Goal: Information Seeking & Learning: Learn about a topic

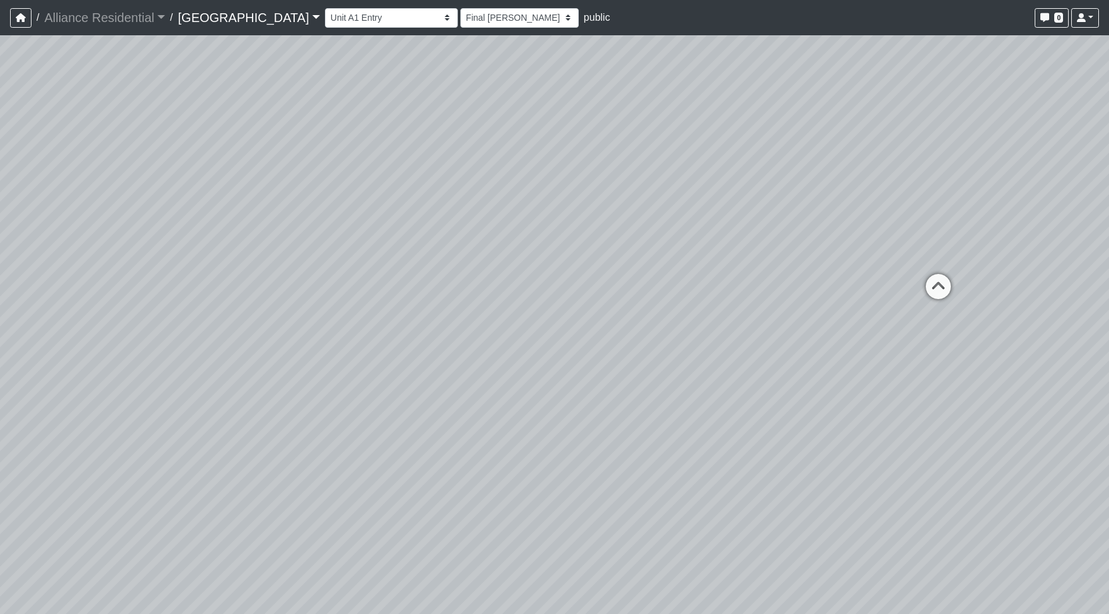
select select "vsBywWUvJ9ixo7EGsQ8Y2i"
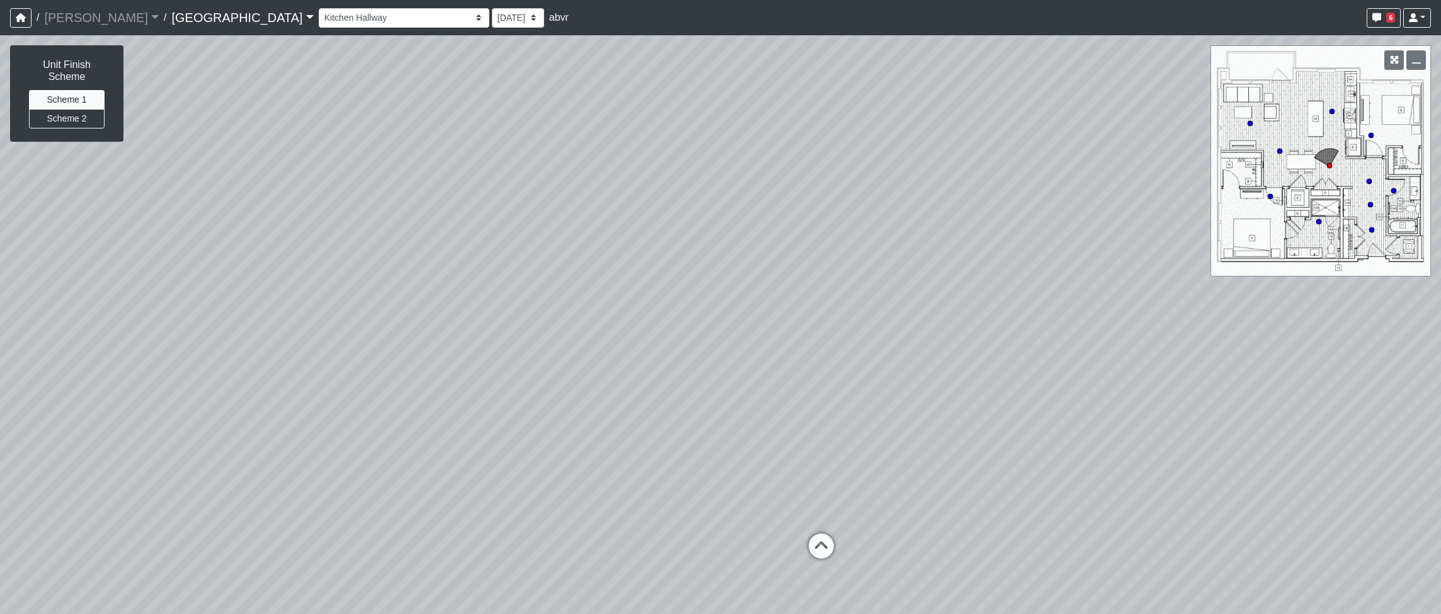
select select "h7WHRrDhsLnGnnUzohZgJu"
click at [20, 19] on icon "button" at bounding box center [21, 17] width 10 height 9
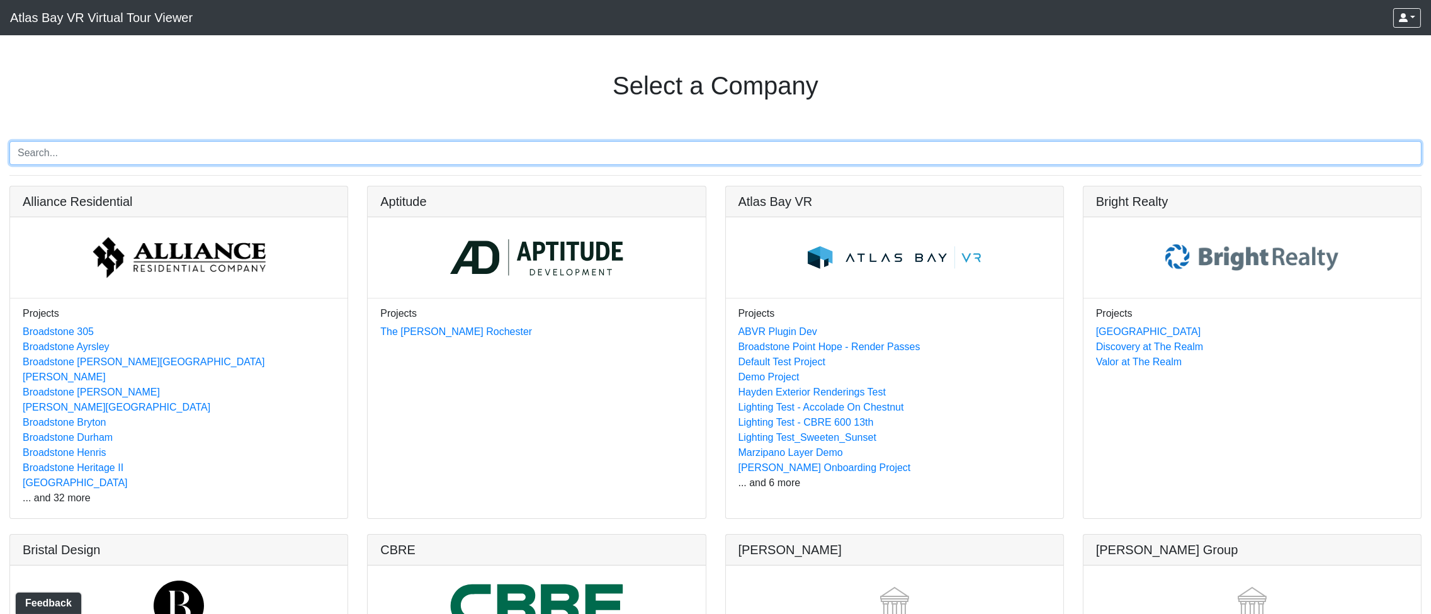
click at [235, 152] on input "Search" at bounding box center [715, 153] width 1412 height 24
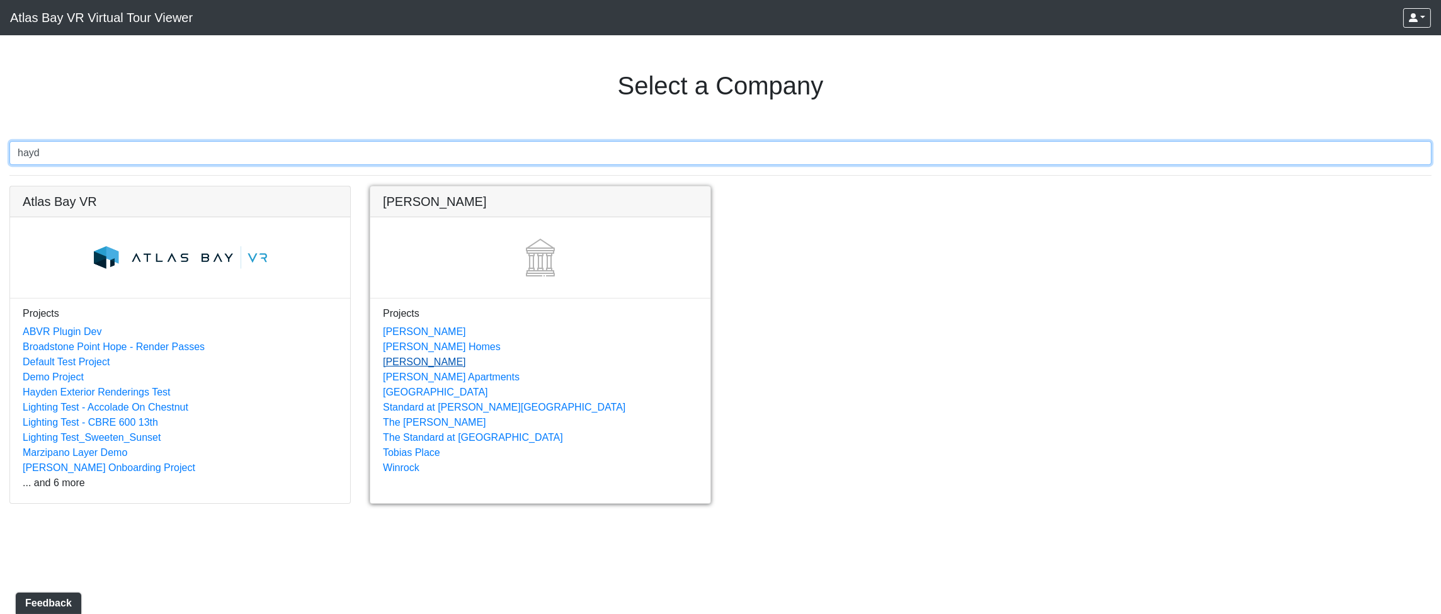
type input "hayd"
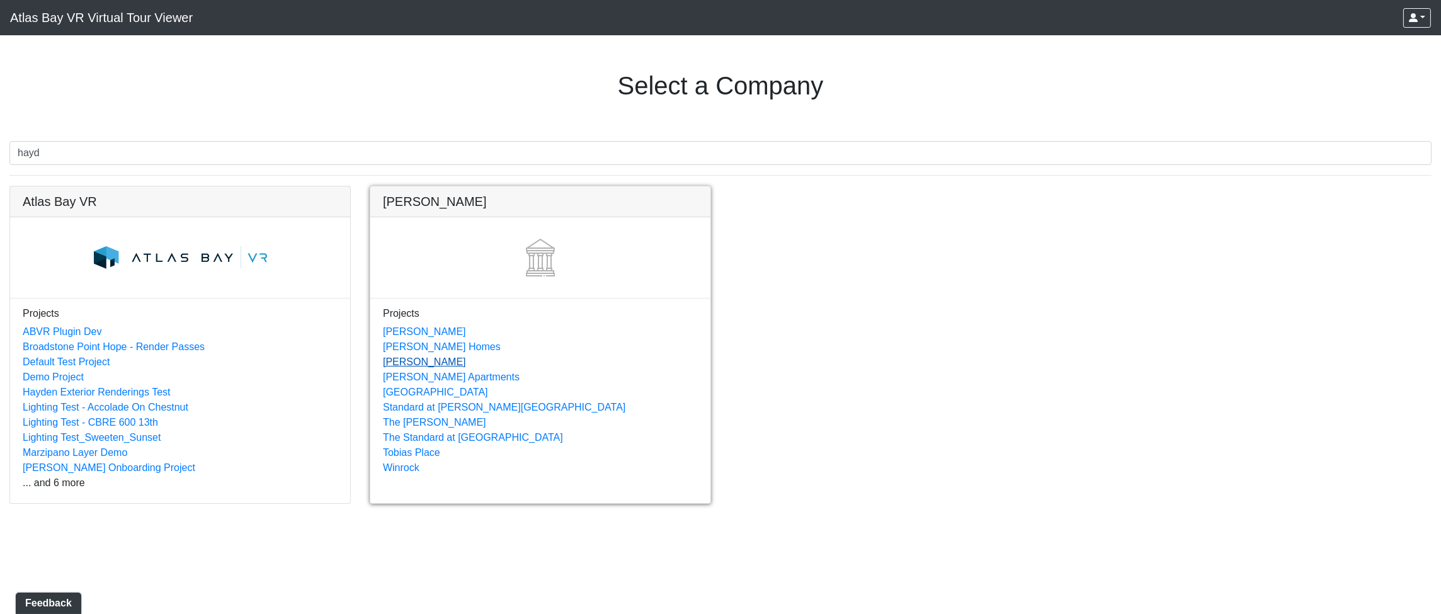
click at [395, 364] on link "[PERSON_NAME]" at bounding box center [424, 361] width 83 height 11
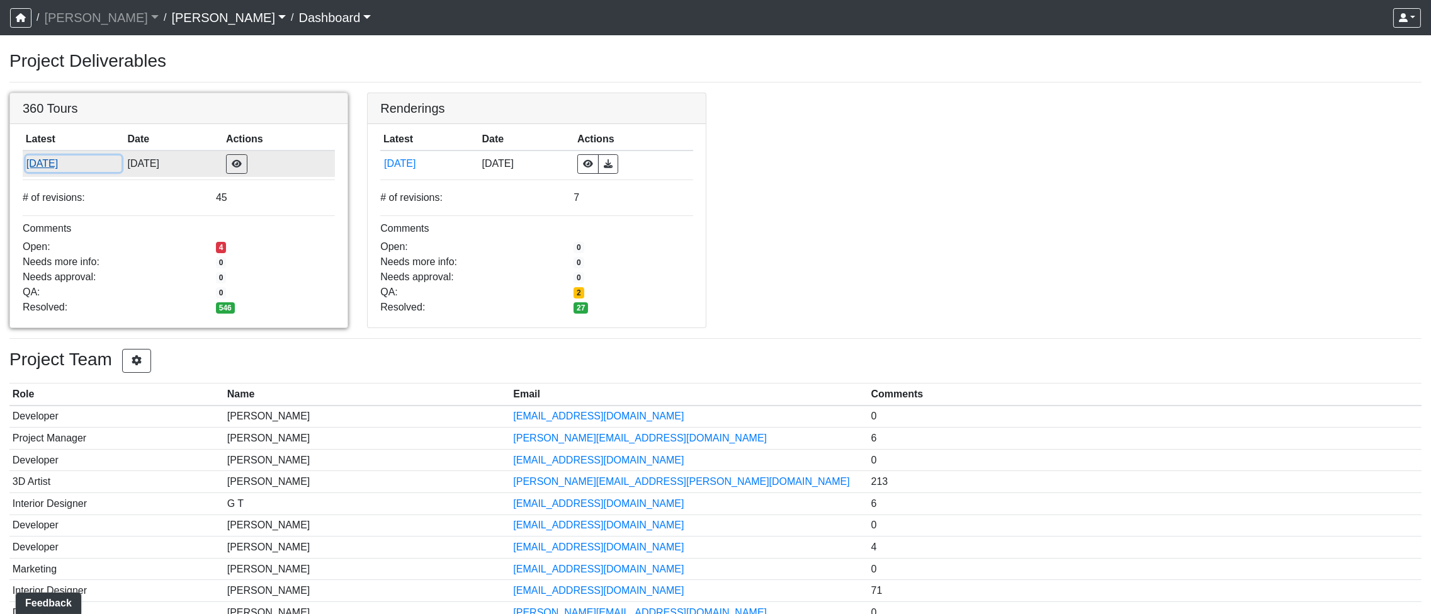
click at [50, 164] on button "[DATE]" at bounding box center [74, 164] width 96 height 16
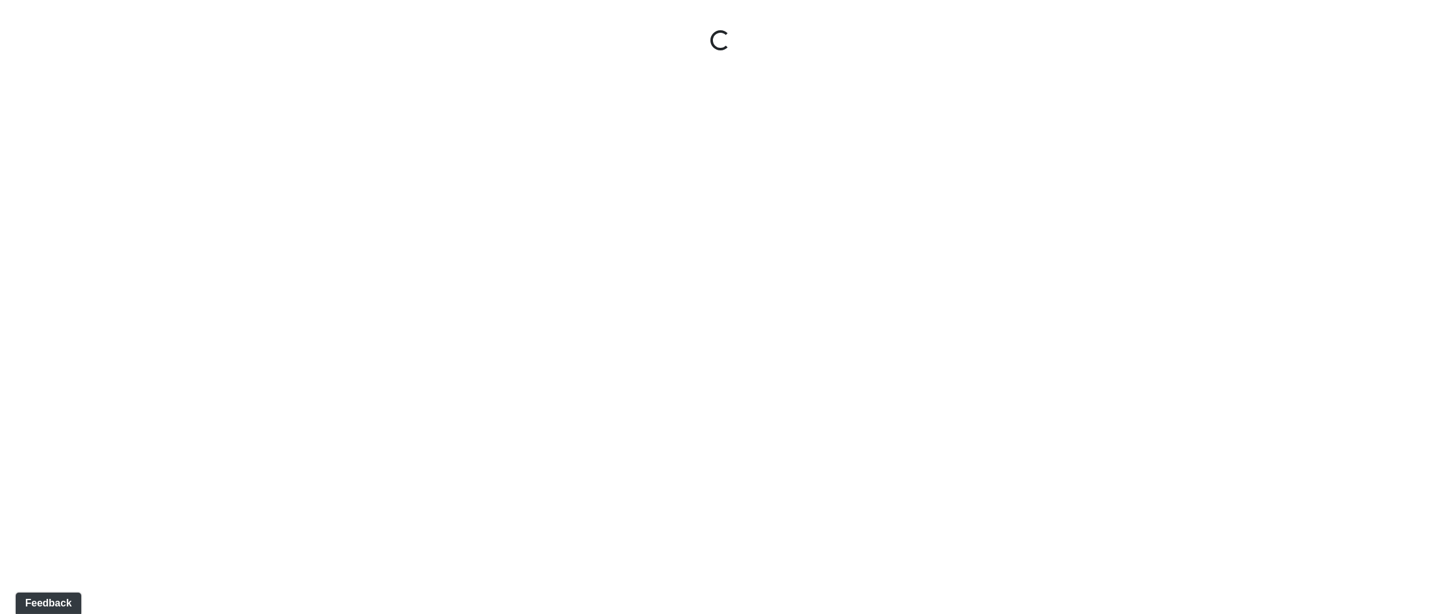
select select "5gMU6kj6d42dHxDJuu4MWA"
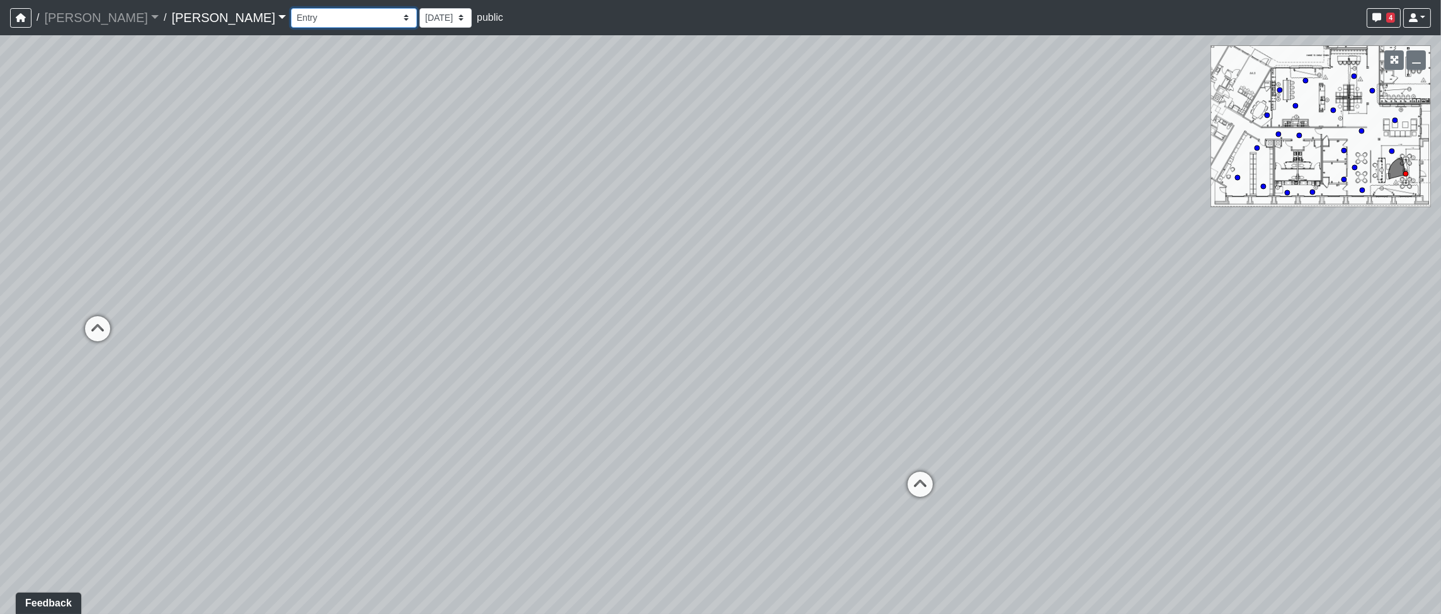
click at [291, 16] on select "Booth Clubroom Counter Coffee Bar Dining Room Hallway 1 TV Wall Windows Corn Ho…" at bounding box center [354, 18] width 126 height 20
click at [859, 206] on div "Loading... Seating Loading... Workroom Entry Loading... Exterior - Leasing Entr…" at bounding box center [720, 324] width 1441 height 579
